Goal: Task Accomplishment & Management: Complete application form

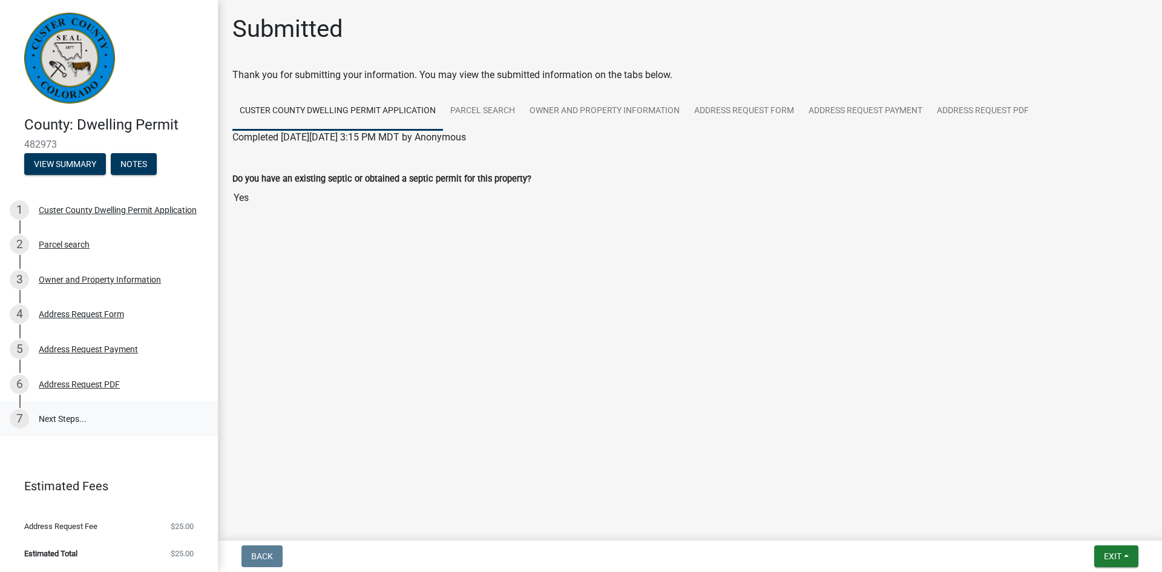
click at [57, 414] on link "7 Next Steps..." at bounding box center [109, 418] width 218 height 35
click at [89, 161] on button "View Summary" at bounding box center [65, 164] width 82 height 22
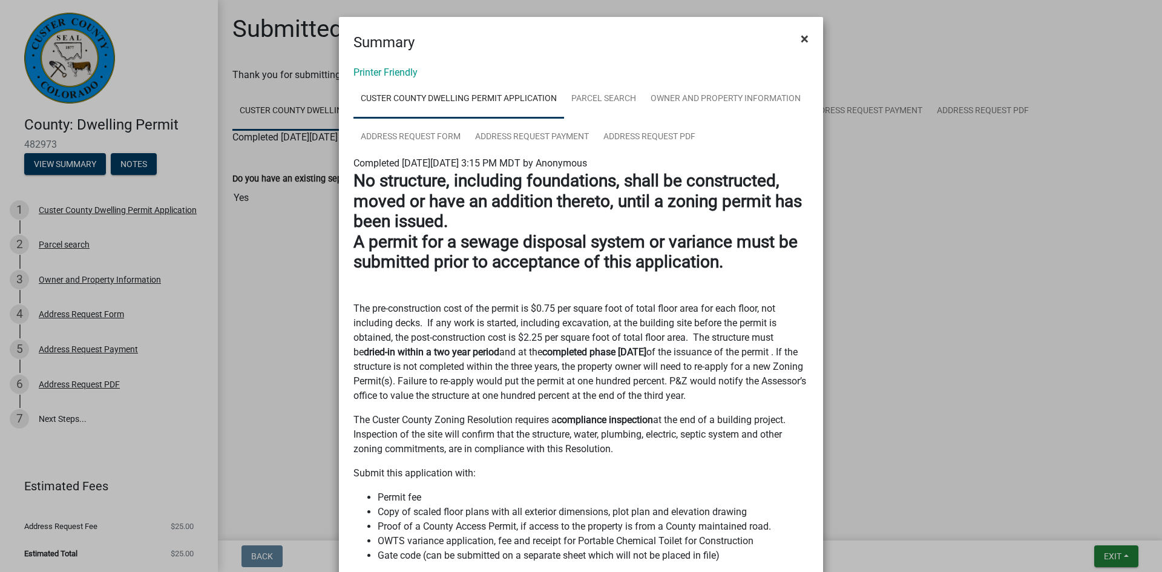
click at [803, 38] on span "×" at bounding box center [804, 38] width 8 height 17
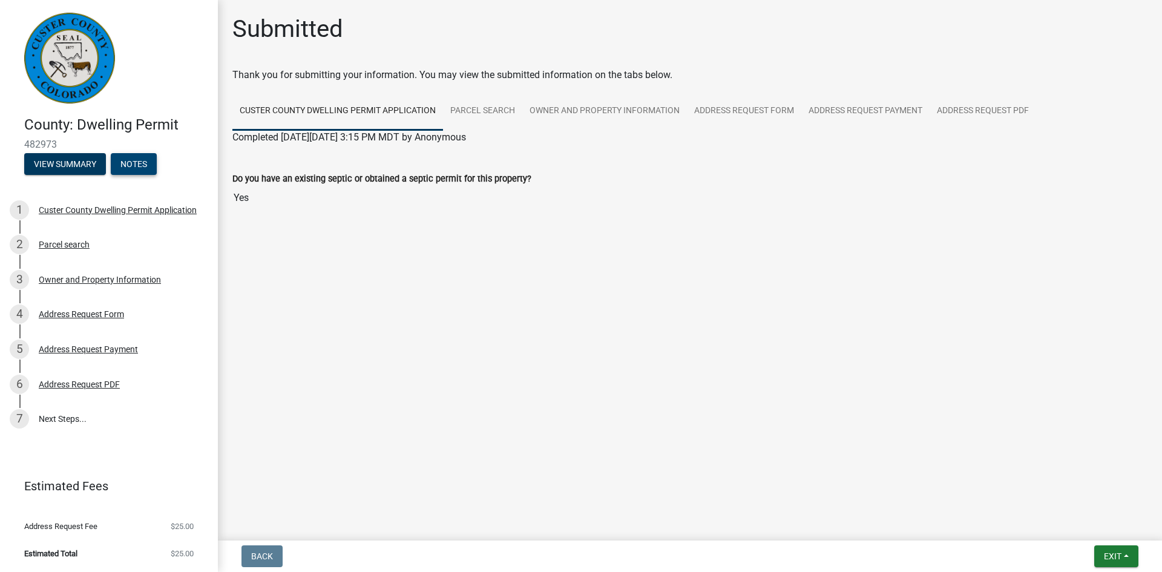
click at [139, 168] on button "Notes" at bounding box center [134, 164] width 46 height 22
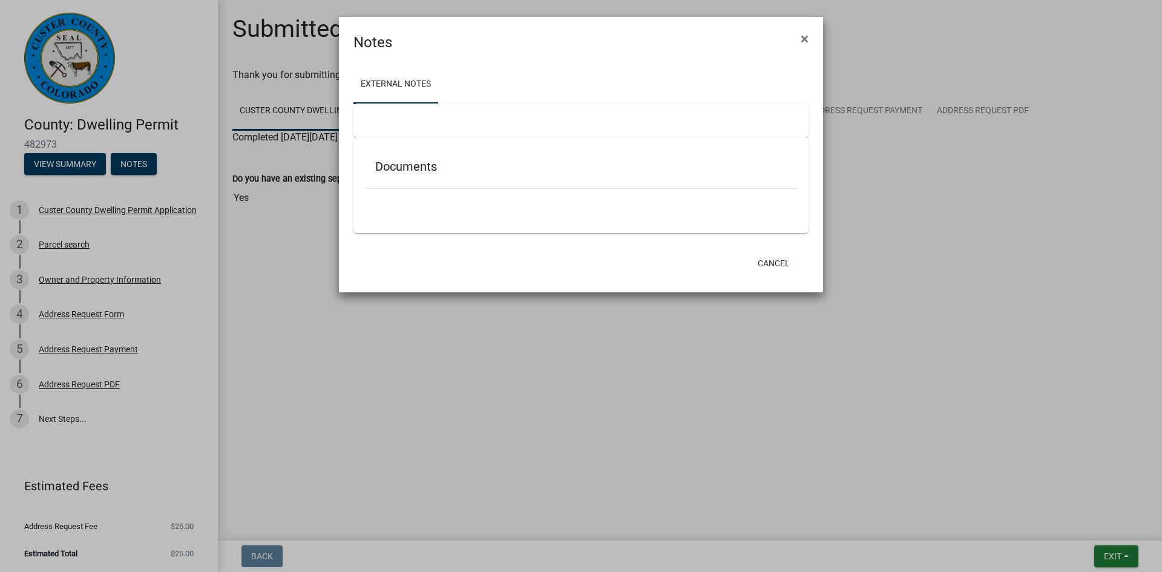
click at [428, 174] on div "Documents" at bounding box center [580, 168] width 431 height 39
click at [420, 165] on h5 "Documents" at bounding box center [580, 166] width 411 height 15
click at [805, 42] on span "×" at bounding box center [804, 38] width 8 height 17
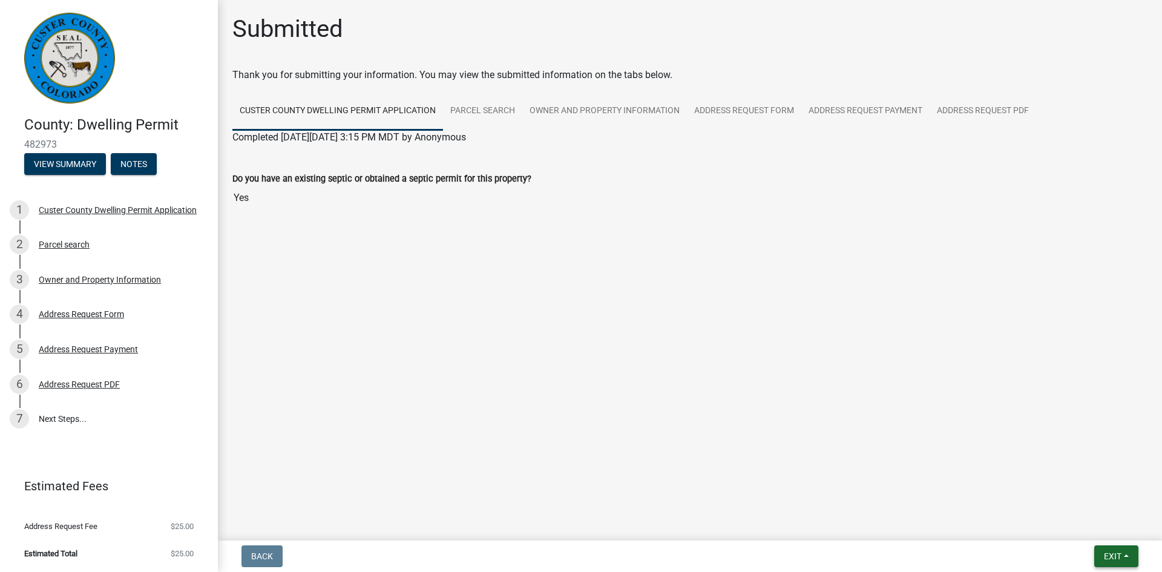
click at [1121, 553] on span "Exit" at bounding box center [1113, 556] width 18 height 10
click at [1058, 486] on button "Save" at bounding box center [1089, 495] width 97 height 29
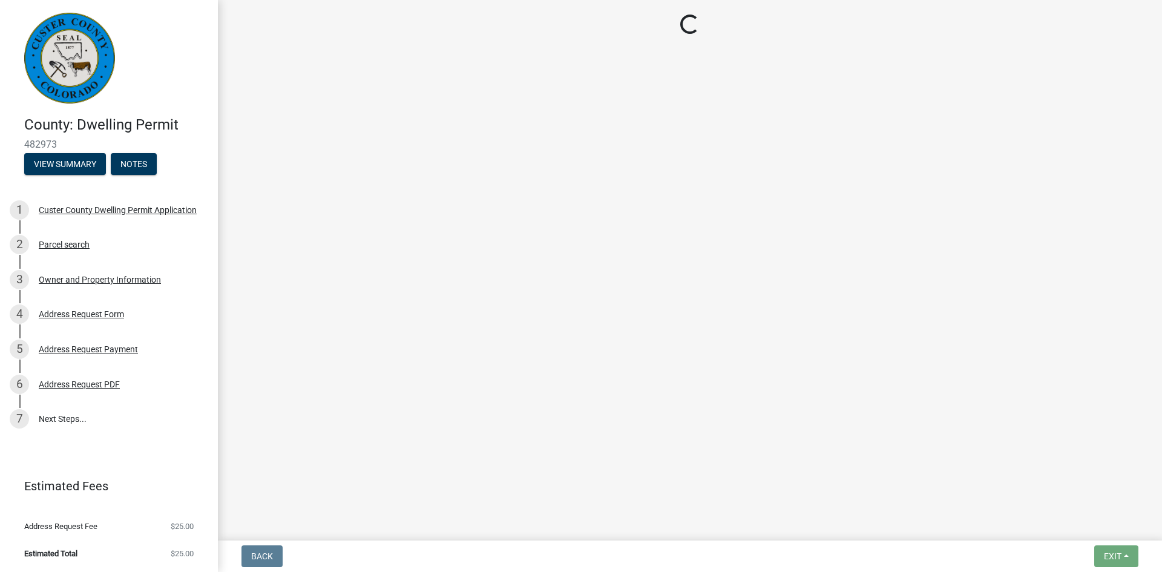
click at [1058, 486] on main "Loading..." at bounding box center [690, 267] width 944 height 535
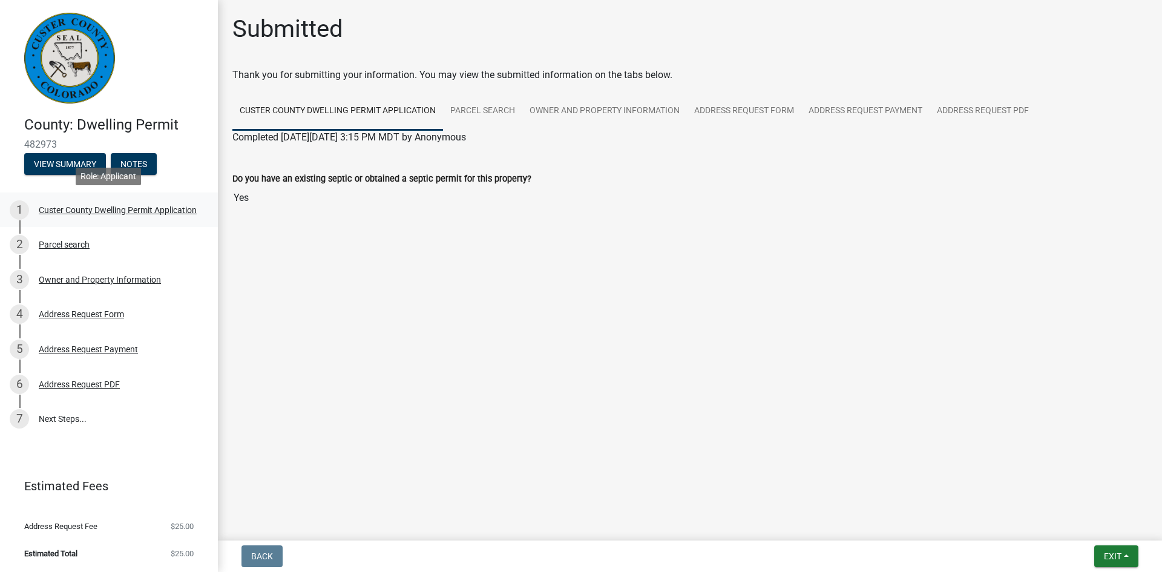
click at [161, 217] on div "1 [GEOGRAPHIC_DATA] Dwelling Permit Application" at bounding box center [104, 209] width 189 height 19
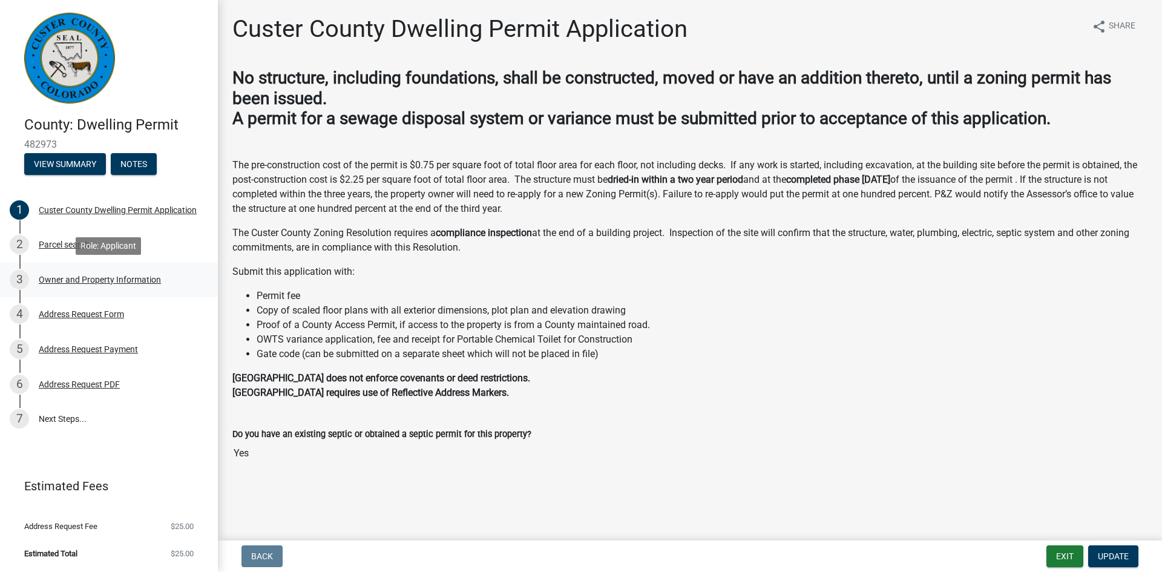
click at [50, 279] on div "Owner and Property Information" at bounding box center [100, 279] width 122 height 8
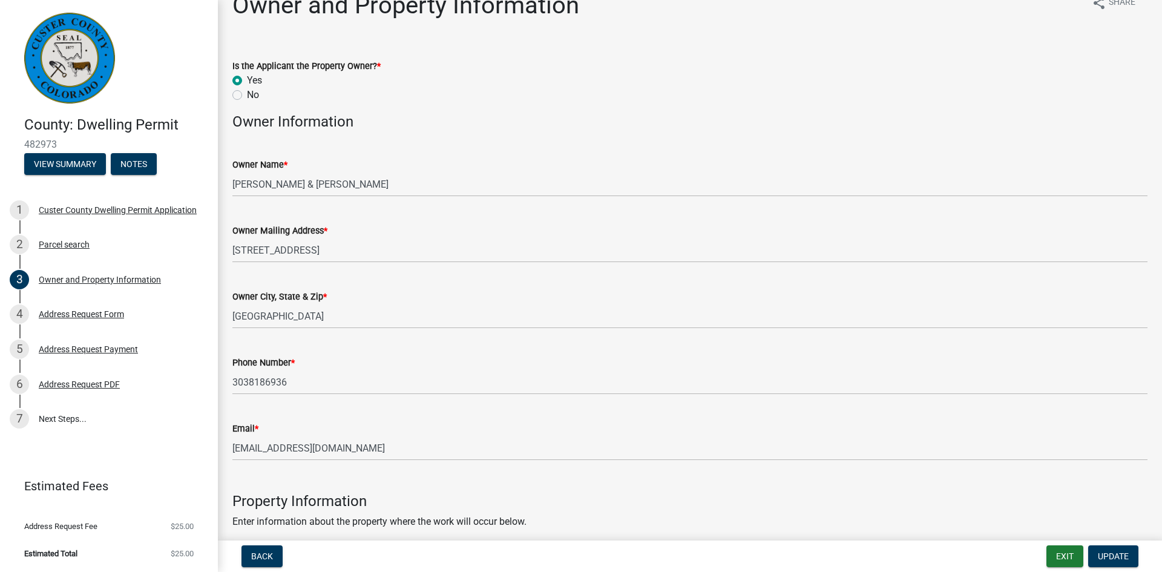
scroll to position [1, 0]
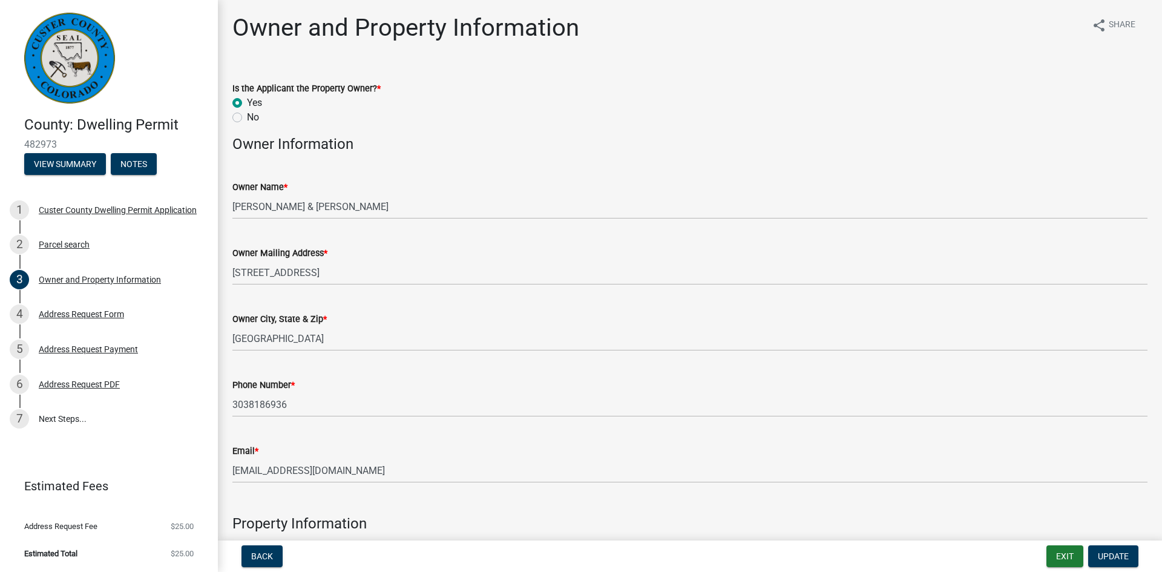
click at [82, 80] on img at bounding box center [69, 58] width 91 height 91
click at [76, 414] on link "7 Next Steps..." at bounding box center [109, 418] width 218 height 35
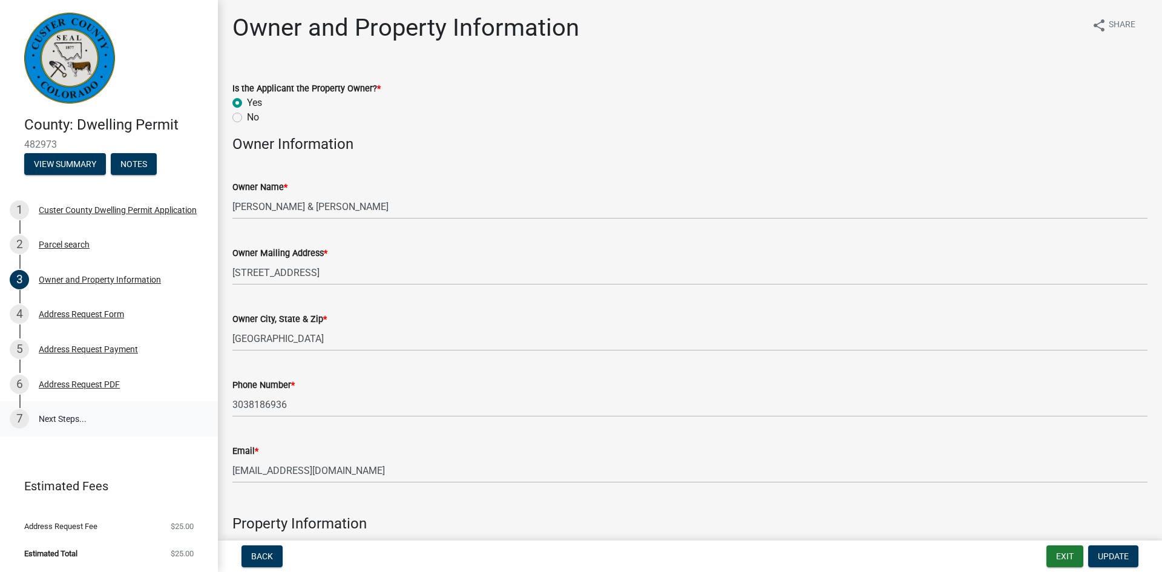
click at [18, 416] on div "7" at bounding box center [19, 418] width 19 height 19
click at [73, 387] on div "Address Request PDF" at bounding box center [79, 384] width 81 height 8
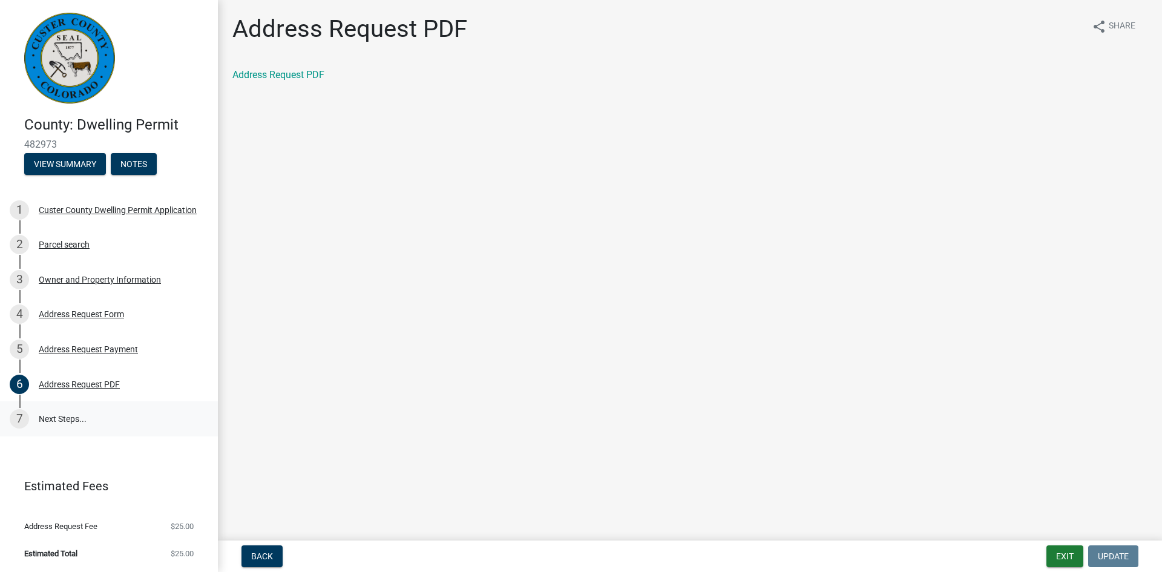
click at [58, 418] on link "7 Next Steps..." at bounding box center [109, 418] width 218 height 35
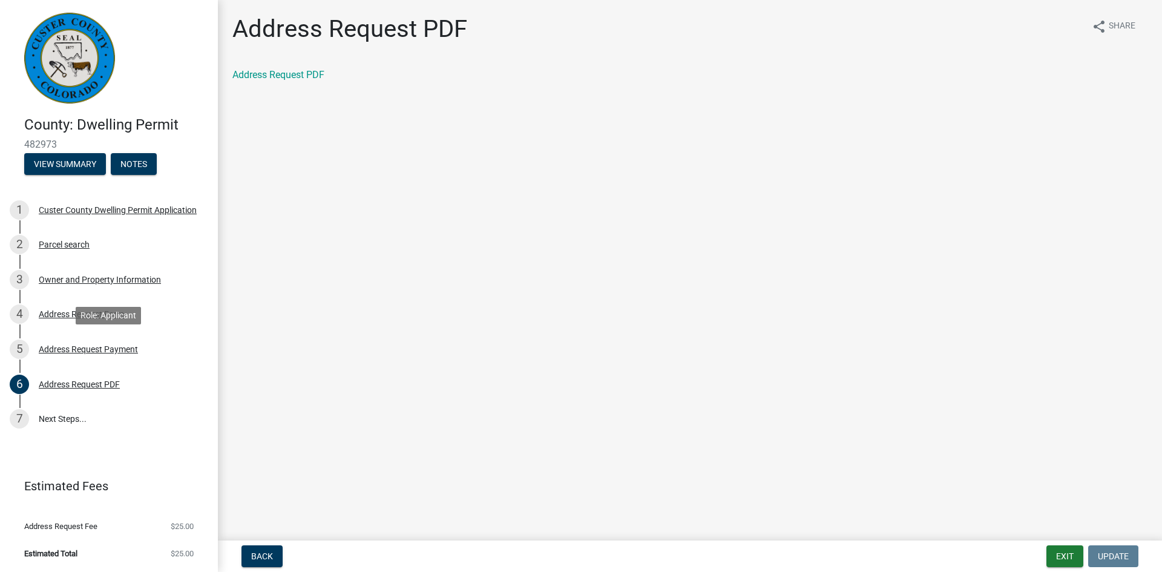
click at [481, 306] on main "Address Request PDF share Share Address Request PDF" at bounding box center [690, 267] width 944 height 535
